Goal: Task Accomplishment & Management: Manage account settings

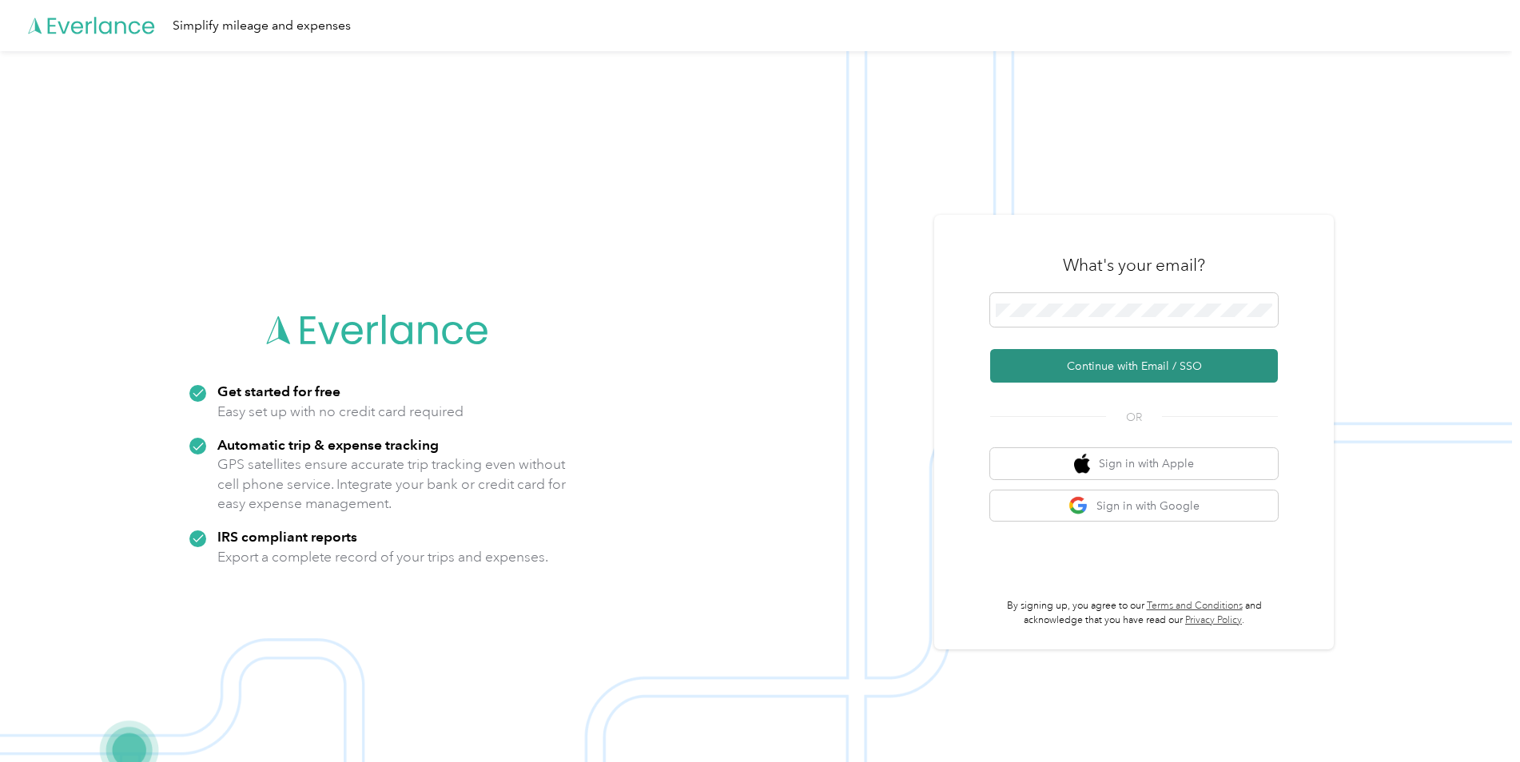
click at [1085, 362] on button "Continue with Email / SSO" at bounding box center [1134, 366] width 288 height 34
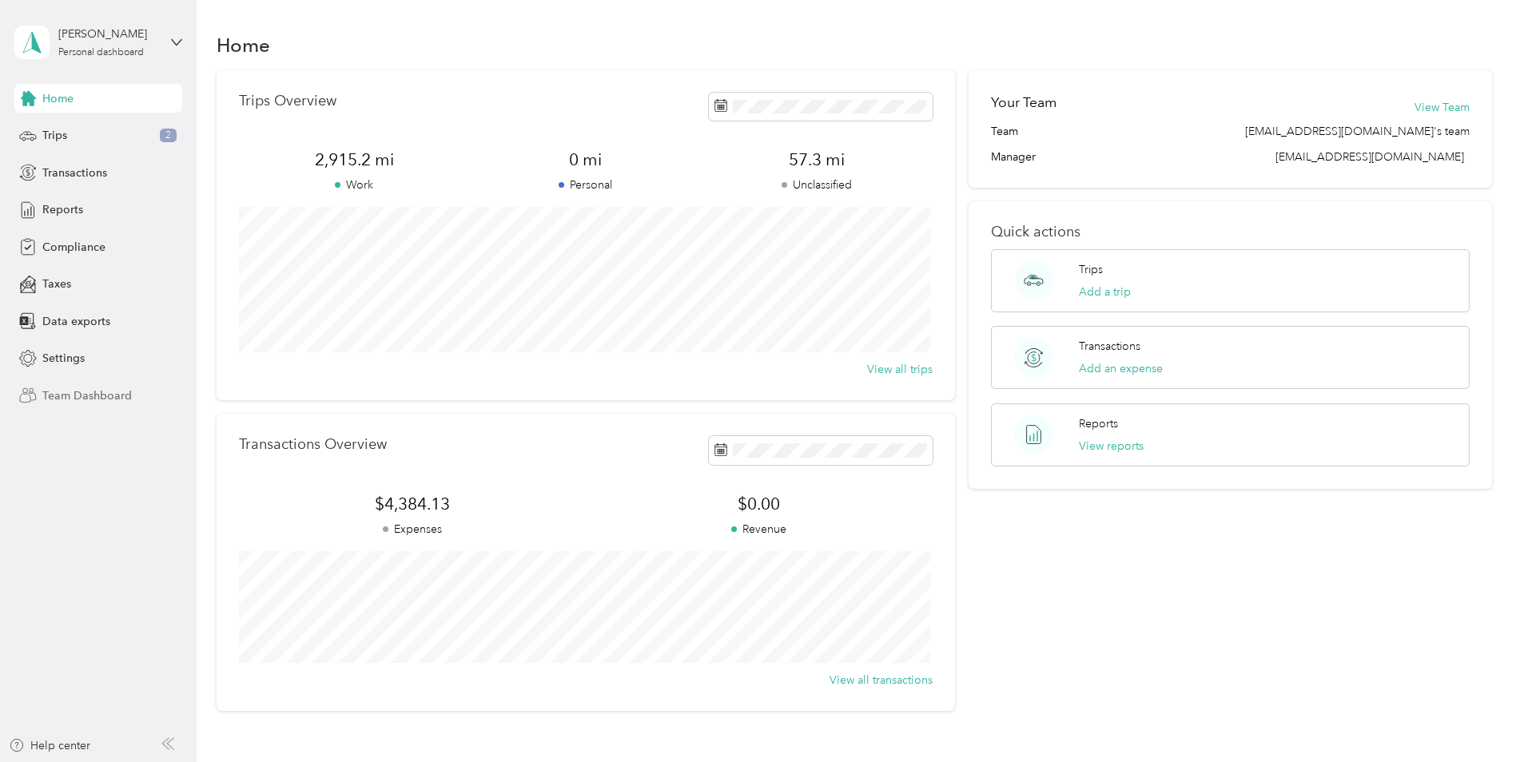
click at [54, 394] on span "Team Dashboard" at bounding box center [86, 396] width 89 height 17
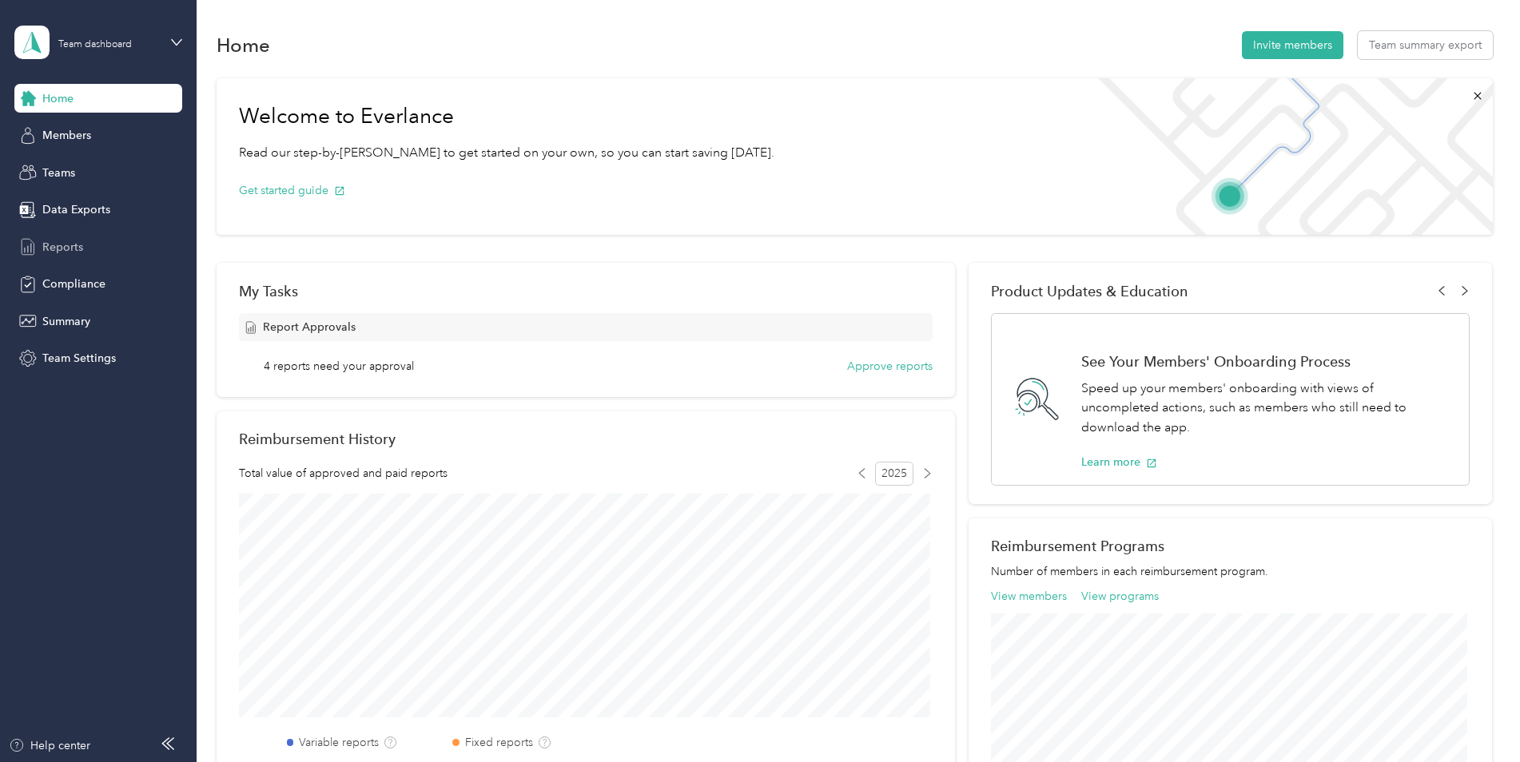
click at [58, 243] on span "Reports" at bounding box center [62, 247] width 41 height 17
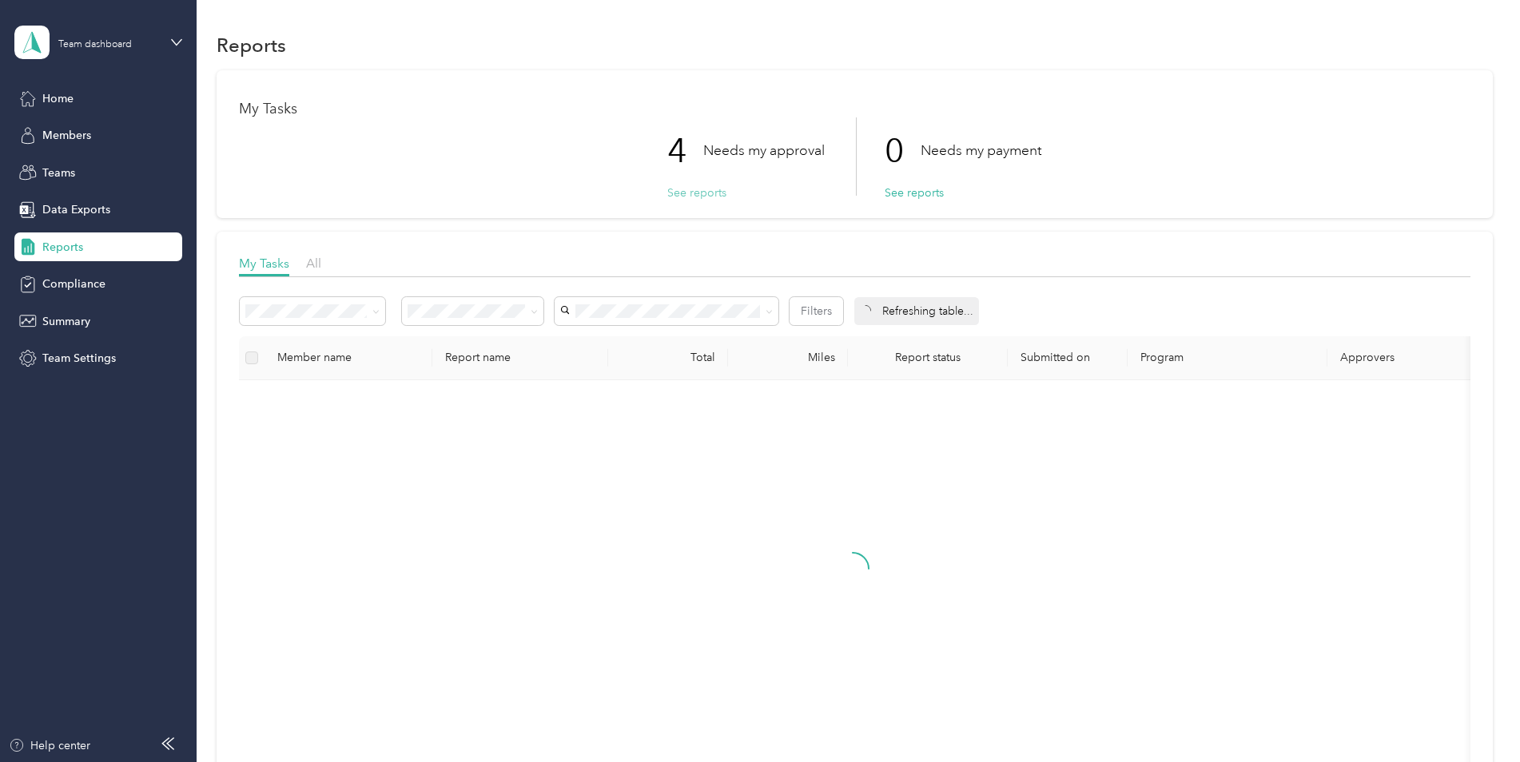
click at [692, 188] on button "See reports" at bounding box center [696, 193] width 59 height 17
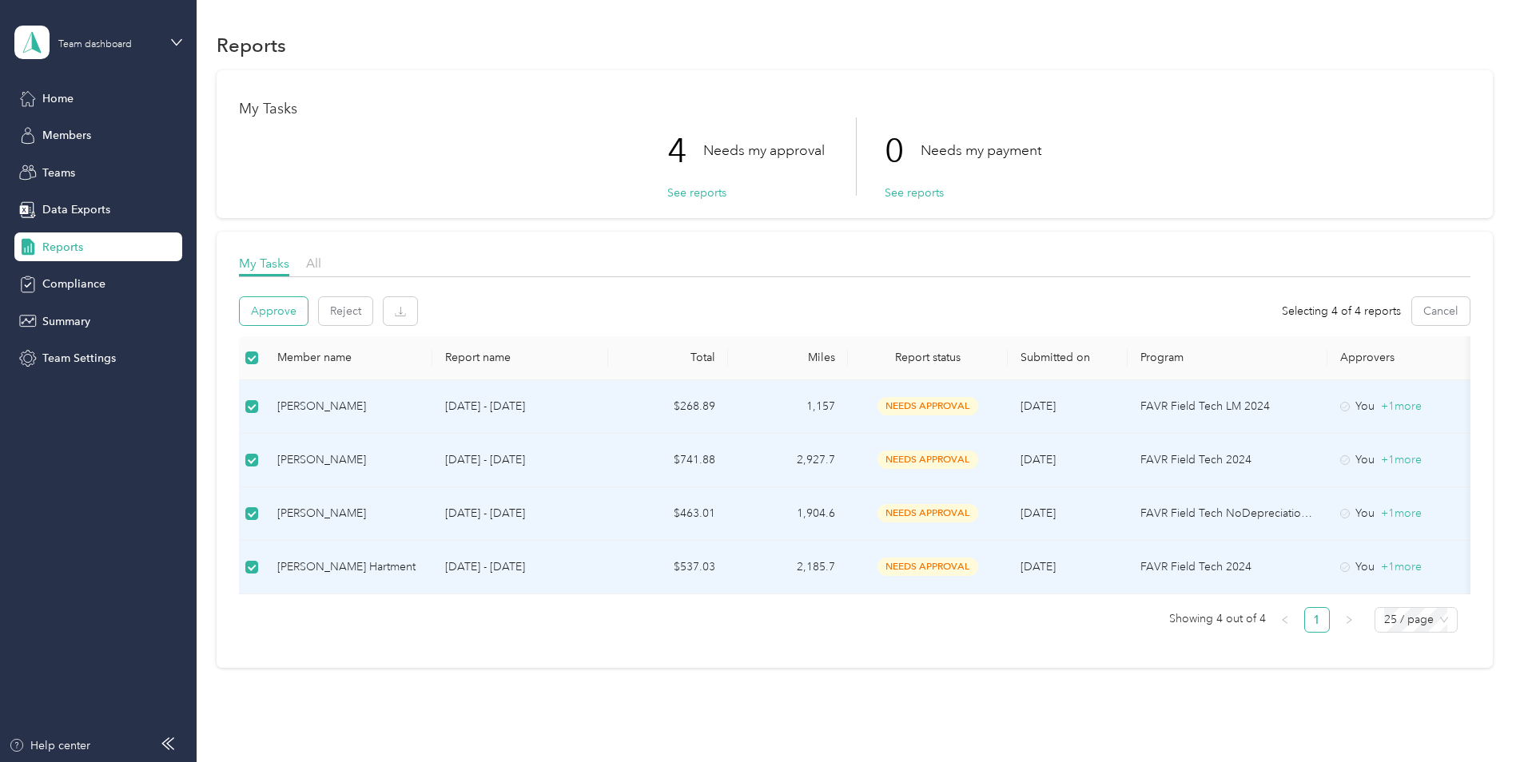
click at [276, 312] on button "Approve" at bounding box center [274, 311] width 68 height 28
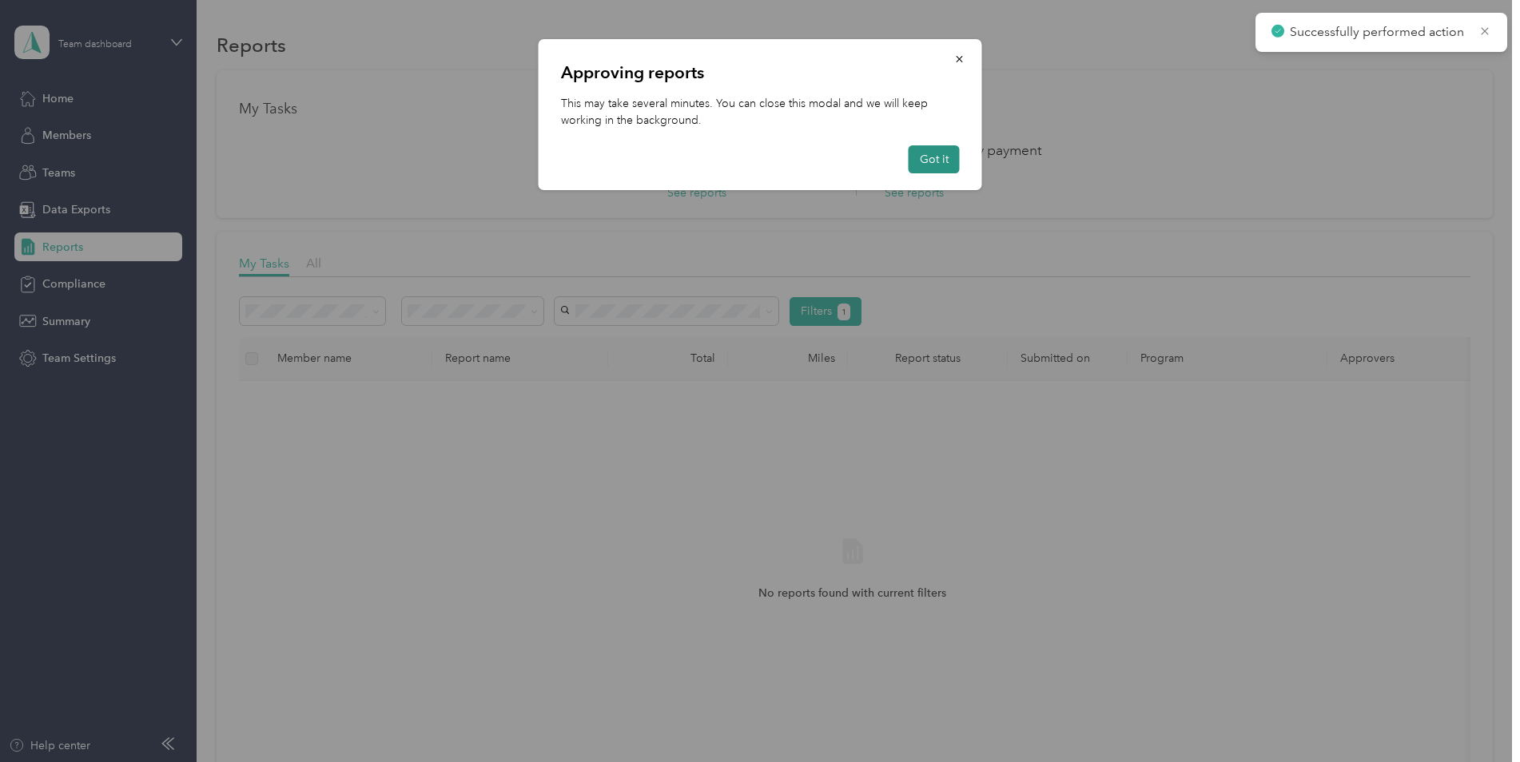
click at [945, 154] on button "Got it" at bounding box center [934, 159] width 51 height 28
